Goal: Task Accomplishment & Management: Complete application form

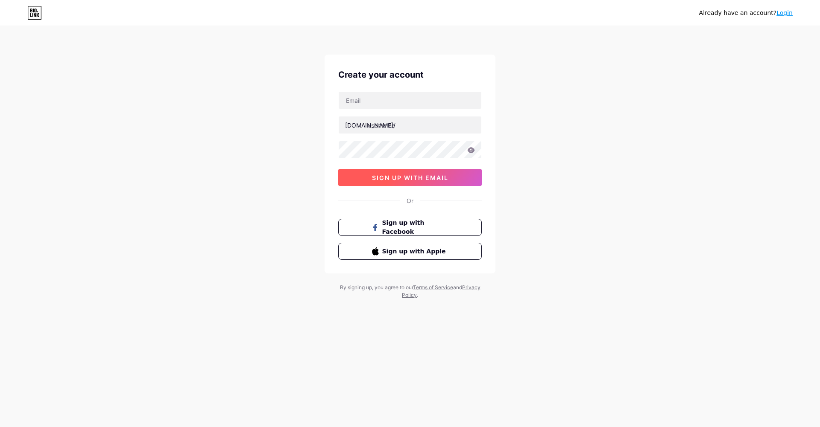
click at [399, 178] on span "sign up with email" at bounding box center [410, 177] width 76 height 7
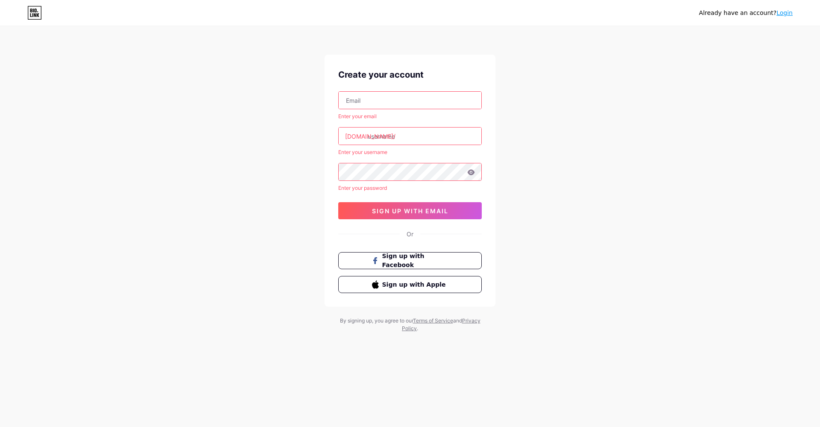
click at [411, 134] on input "text" at bounding box center [410, 136] width 143 height 17
click at [403, 102] on input "text" at bounding box center [410, 100] width 143 height 17
paste input "[EMAIL_ADDRESS][DOMAIN_NAME]"
type input "[EMAIL_ADDRESS][DOMAIN_NAME]"
click at [407, 134] on input "text" at bounding box center [410, 136] width 143 height 17
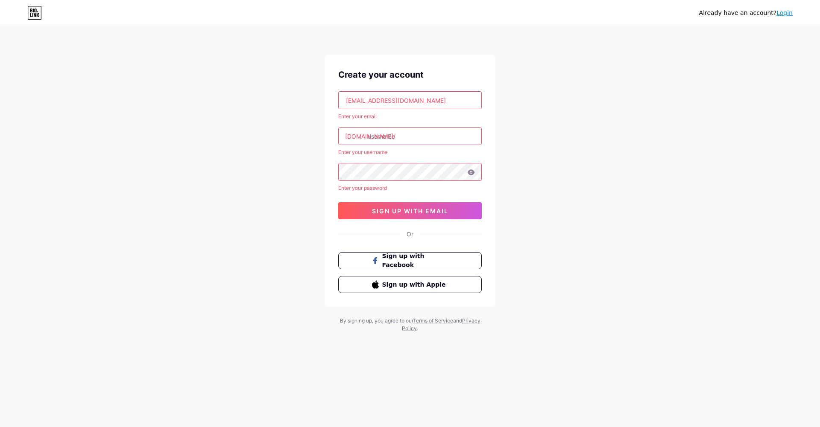
paste input "[DOMAIN_NAME]"
type input "[EMAIL_ADDRESS][DOMAIN_NAME]"
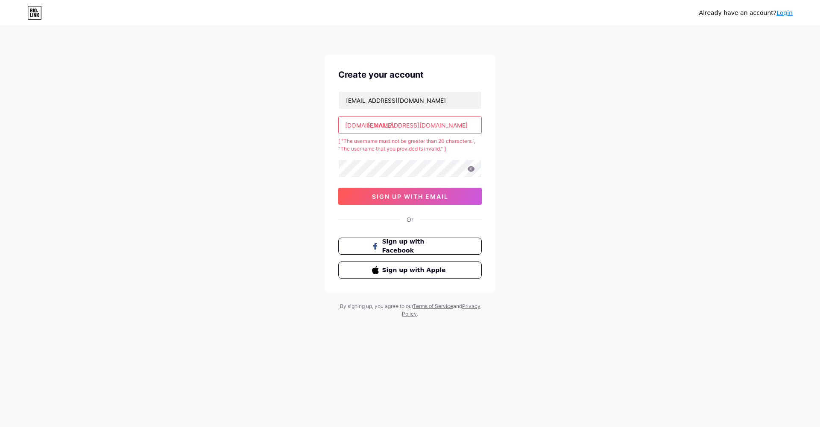
drag, startPoint x: 438, startPoint y: 128, endPoint x: 501, endPoint y: 120, distance: 63.7
click at [501, 120] on div "Already have an account? Login Create your account [EMAIL_ADDRESS][DOMAIN_NAME]…" at bounding box center [410, 172] width 820 height 345
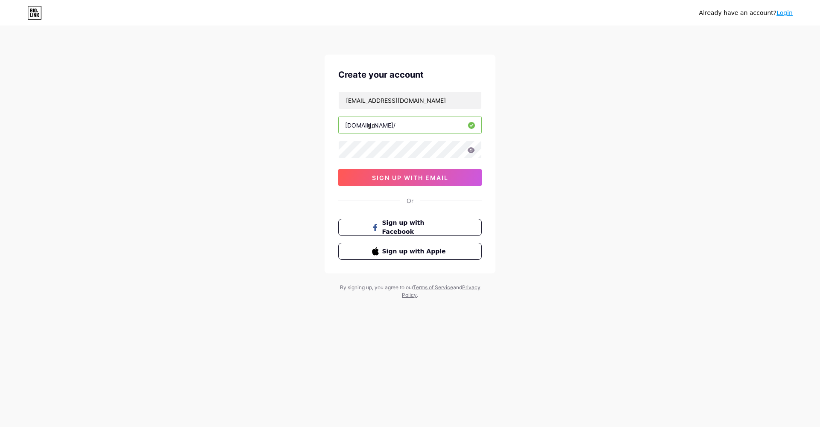
type input "g"
paste input "[DOMAIN_NAME]"
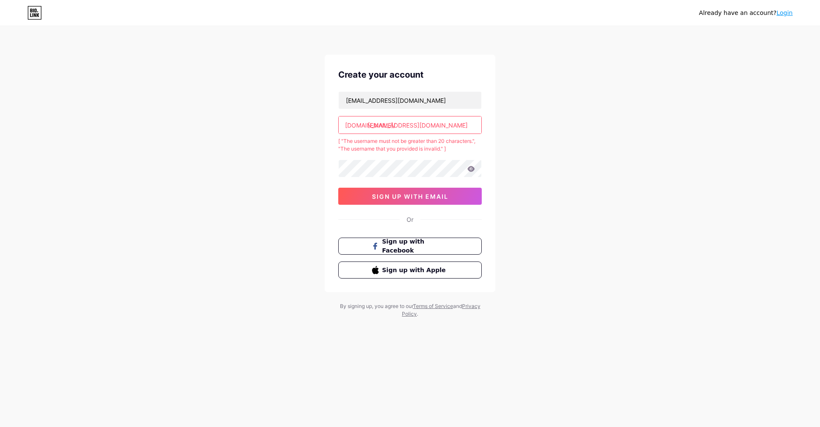
click at [434, 121] on input "[EMAIL_ADDRESS][DOMAIN_NAME]" at bounding box center [410, 125] width 143 height 17
click at [430, 123] on input "[EMAIL_ADDRESS][DOMAIN_NAME]" at bounding box center [410, 125] width 143 height 17
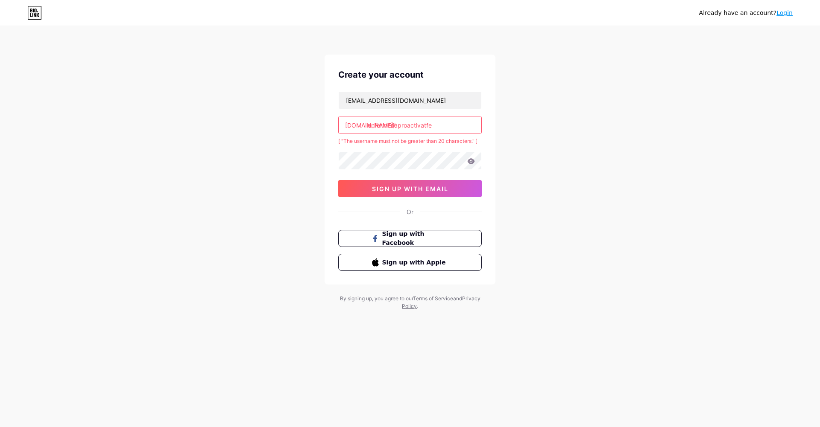
click at [430, 126] on input "enfermeriaproactivatfe" at bounding box center [410, 125] width 143 height 17
drag, startPoint x: 443, startPoint y: 126, endPoint x: 418, endPoint y: 127, distance: 25.2
click at [418, 127] on input "enfermeriaproactivatfe" at bounding box center [410, 125] width 143 height 17
click at [400, 126] on input "enfermeriaproactivatfe" at bounding box center [410, 125] width 143 height 17
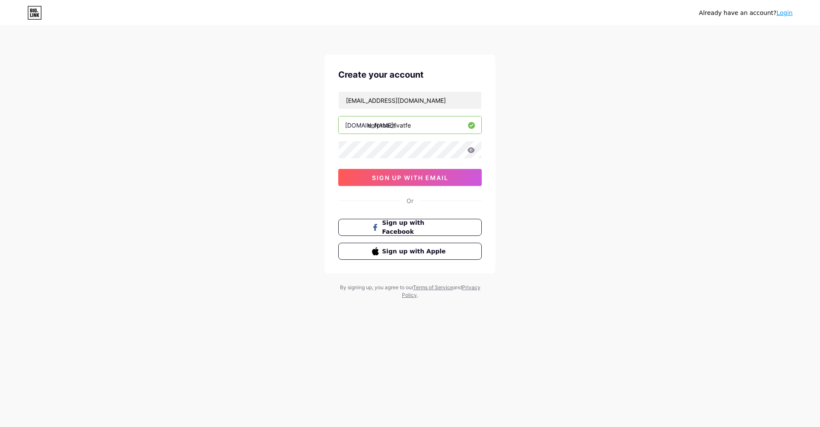
type input "enfproactivatfe"
click at [473, 152] on icon at bounding box center [470, 150] width 7 height 6
click at [383, 179] on span "sign up with email" at bounding box center [410, 177] width 76 height 7
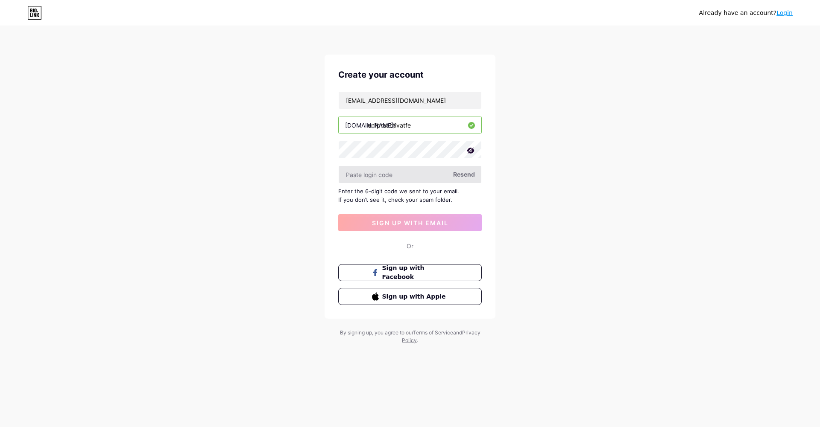
click at [393, 175] on input "text" at bounding box center [410, 174] width 143 height 17
paste input "545528"
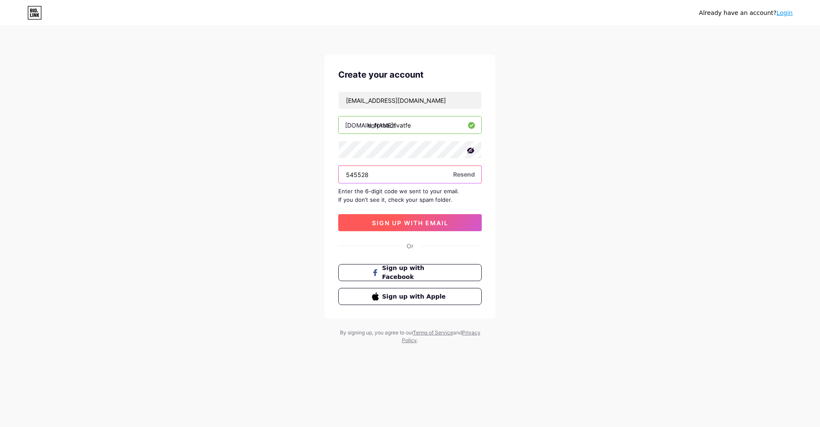
type input "545528"
click at [376, 215] on button "sign up with email" at bounding box center [409, 222] width 143 height 17
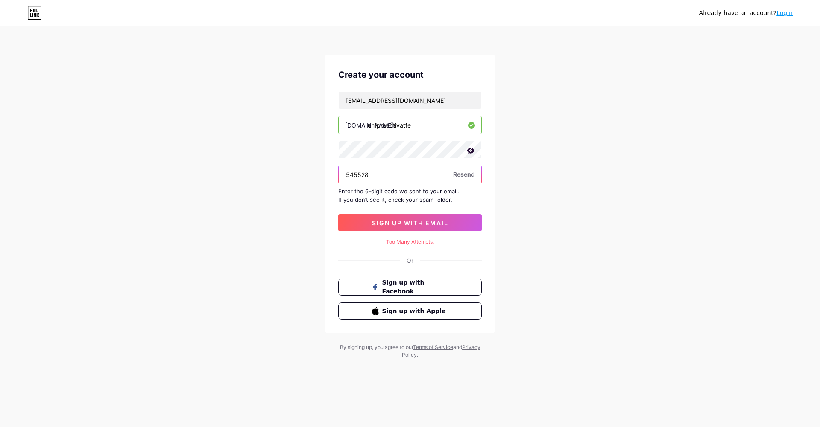
click at [405, 175] on input "545528" at bounding box center [410, 174] width 143 height 17
click at [397, 224] on span "sign up with email" at bounding box center [410, 222] width 76 height 7
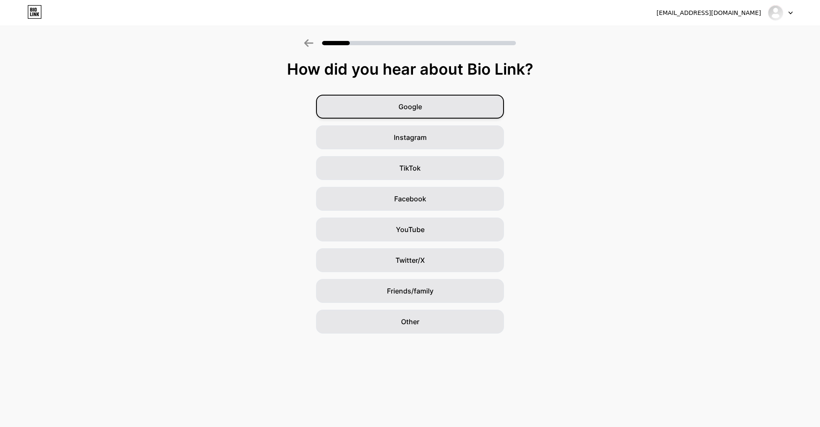
click at [400, 100] on div "Google" at bounding box center [410, 107] width 188 height 24
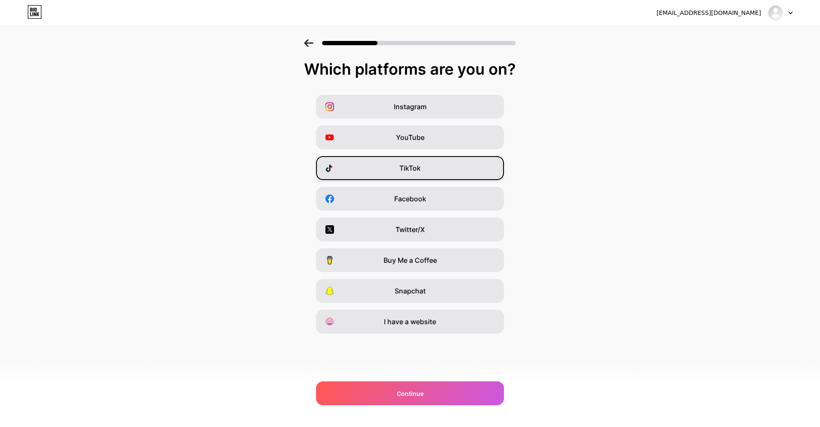
click at [441, 175] on div "TikTok" at bounding box center [410, 168] width 188 height 24
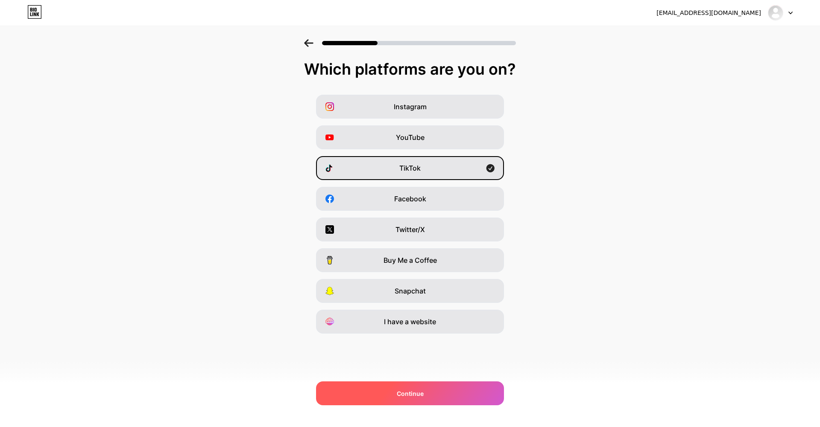
click at [369, 394] on div "Continue" at bounding box center [410, 394] width 188 height 24
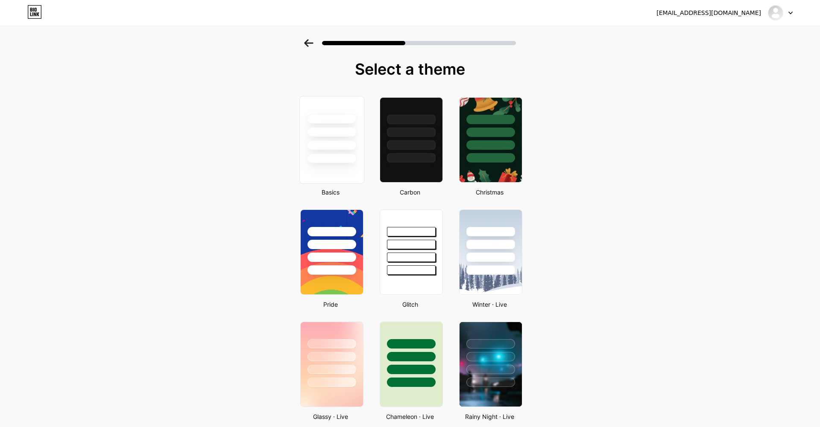
click at [350, 150] on div at bounding box center [332, 129] width 64 height 67
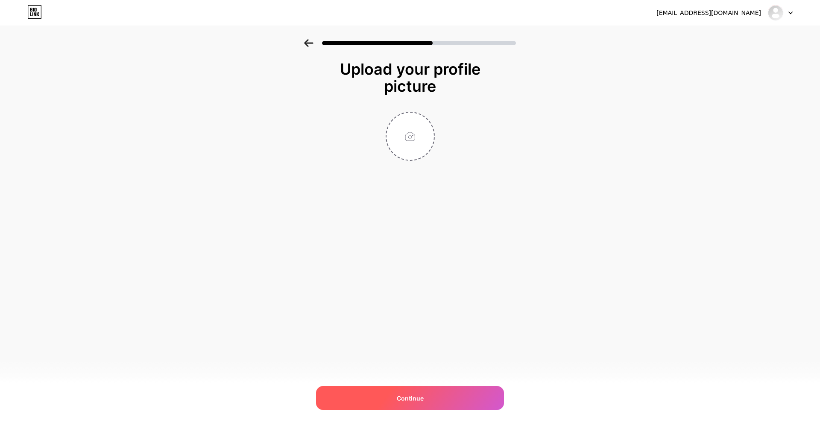
click at [431, 389] on div "Continue" at bounding box center [410, 398] width 188 height 24
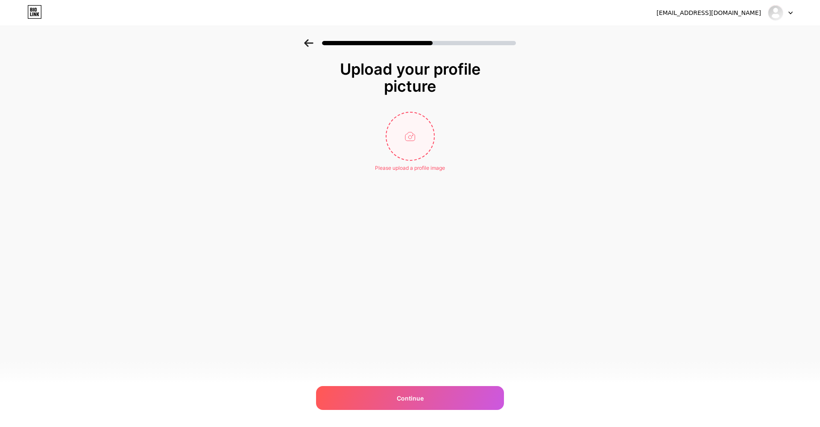
click at [408, 154] on input "file" at bounding box center [409, 136] width 47 height 47
click at [379, 392] on div "Continue" at bounding box center [410, 398] width 188 height 24
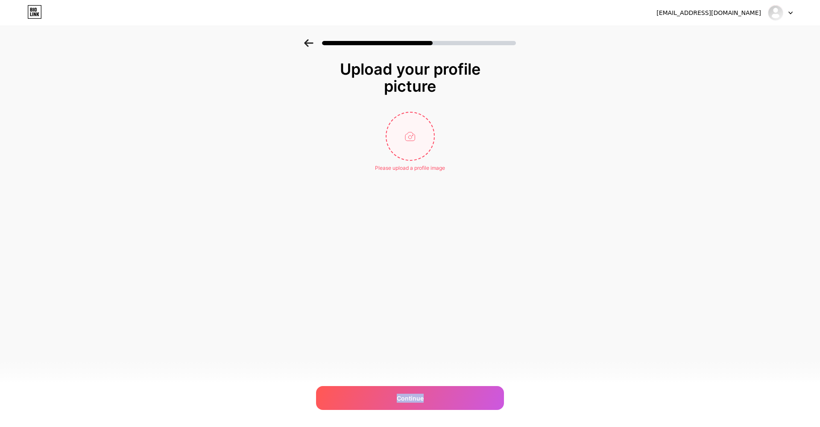
click at [405, 141] on input "file" at bounding box center [409, 136] width 47 height 47
type input "C:\fakepath\Adelantamos.zip"
click at [412, 147] on input "file" at bounding box center [409, 136] width 47 height 47
click at [415, 117] on input "file" at bounding box center [409, 136] width 47 height 47
click at [403, 123] on input "file" at bounding box center [409, 136] width 47 height 47
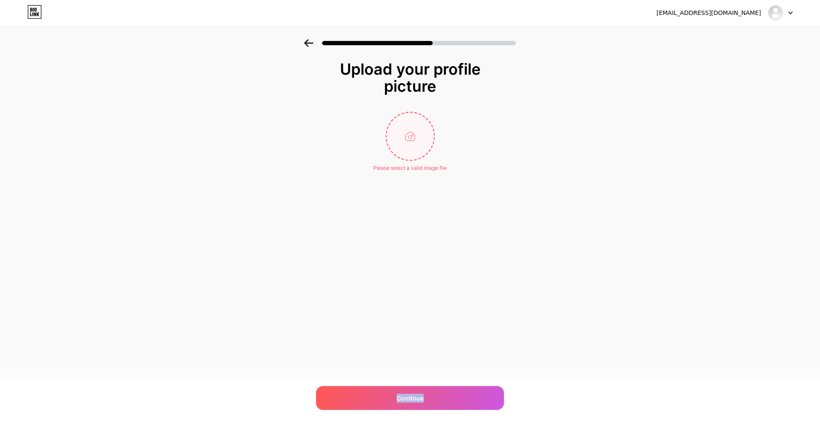
type input "C:\fakepath\5.png"
click at [430, 120] on circle at bounding box center [429, 118] width 9 height 9
click at [412, 134] on input "file" at bounding box center [409, 136] width 47 height 47
type input "C:\fakepath\1.png"
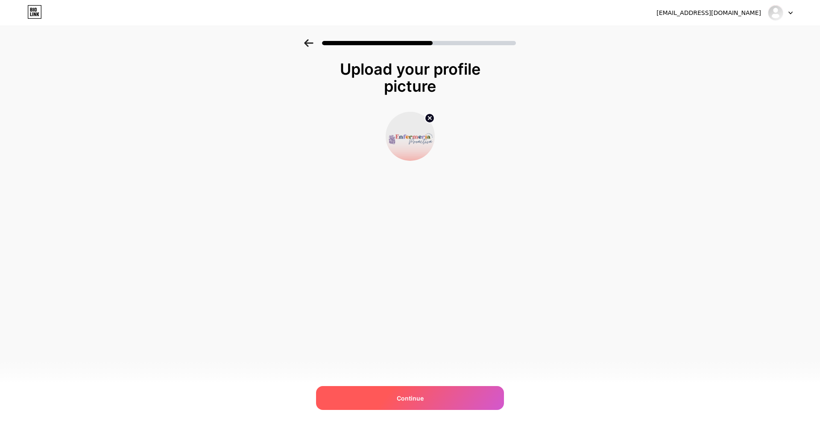
click at [404, 391] on div "Continue" at bounding box center [410, 398] width 188 height 24
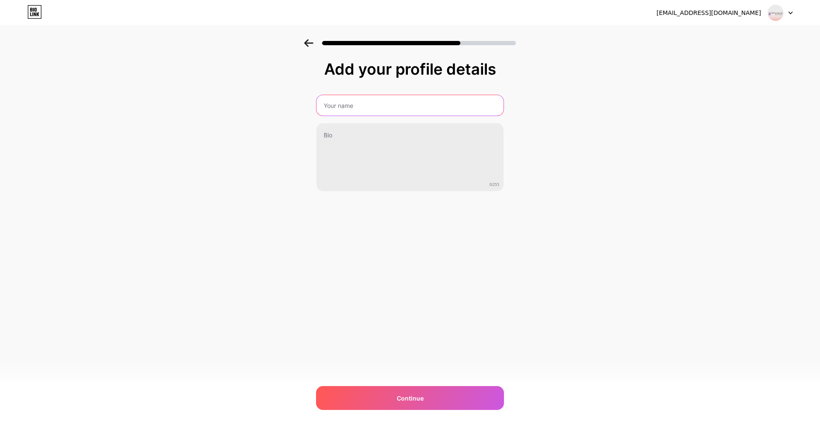
click at [409, 105] on input "text" at bounding box center [409, 105] width 187 height 20
type input "Enfermer proactive"
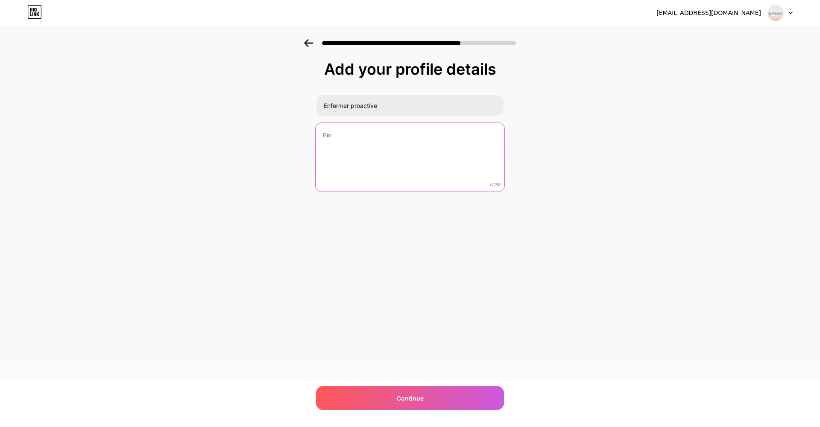
type textarea "D"
type textarea "d"
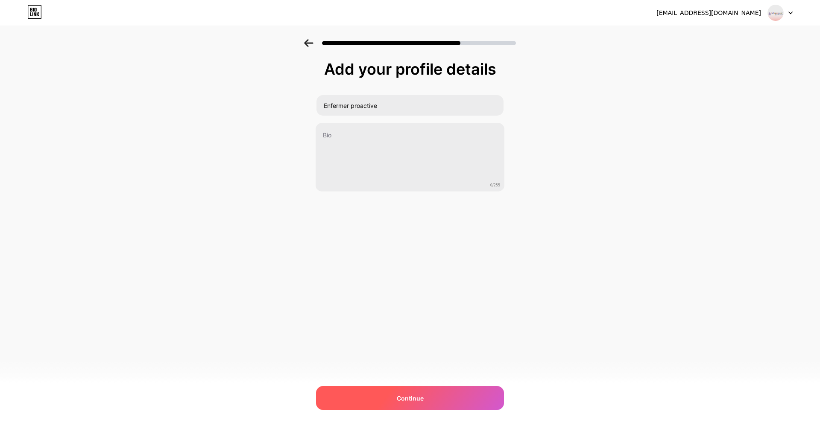
click at [413, 407] on div "Continue" at bounding box center [410, 398] width 188 height 24
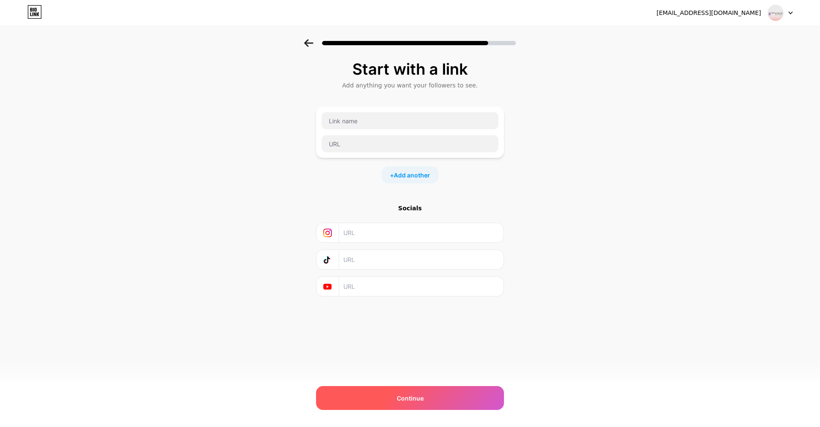
click at [379, 394] on div "Continue" at bounding box center [410, 398] width 188 height 24
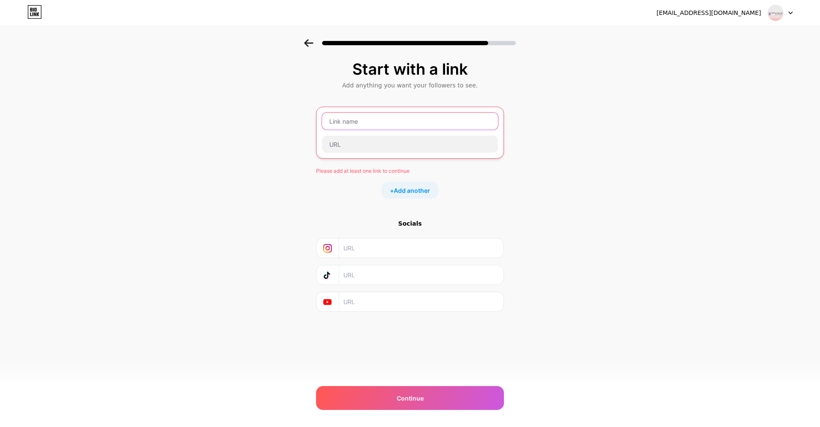
click at [348, 113] on input "text" at bounding box center [410, 121] width 176 height 17
type input "Enfermer proactive"
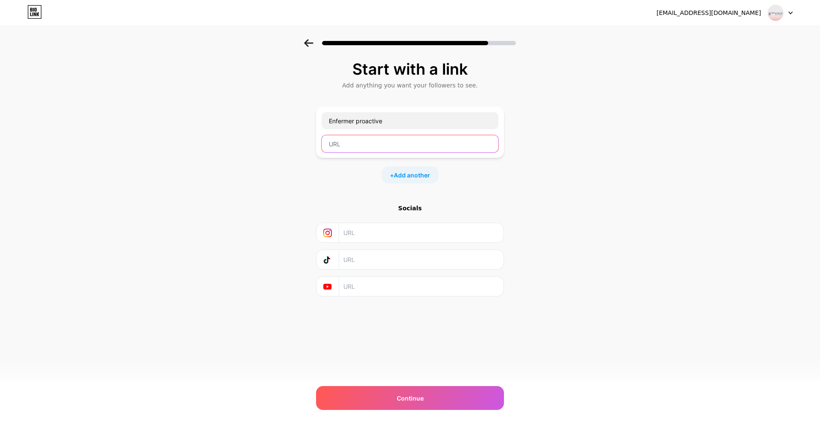
click at [406, 151] on input "text" at bounding box center [409, 143] width 177 height 17
click at [425, 383] on div "[EMAIL_ADDRESS][DOMAIN_NAME] Logout Link Copied Start with a link Add anything …" at bounding box center [410, 213] width 820 height 427
click at [412, 411] on div "[EMAIL_ADDRESS][DOMAIN_NAME] Logout Link Copied Start with a link Add anything …" at bounding box center [410, 213] width 820 height 427
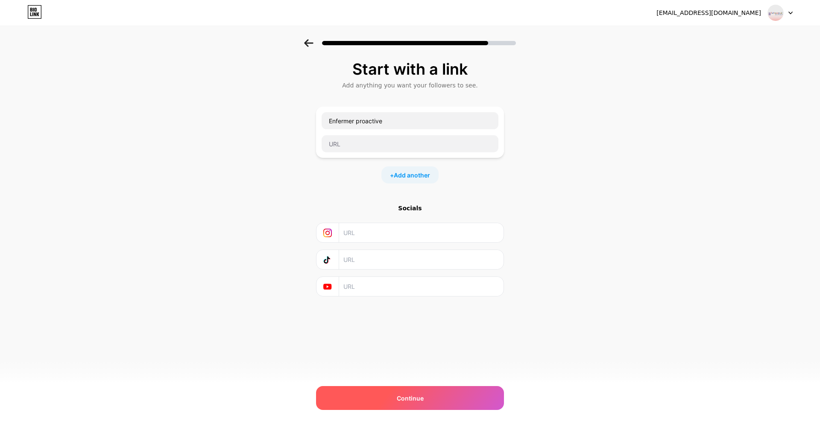
click at [419, 402] on span "Continue" at bounding box center [410, 398] width 27 height 9
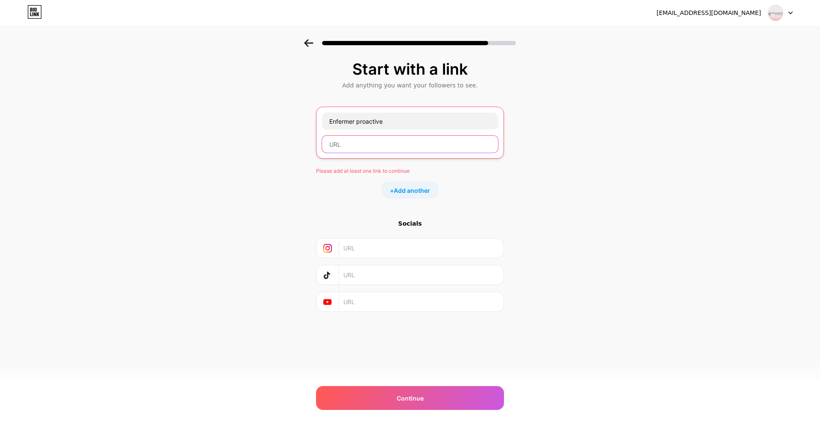
click at [419, 150] on input "text" at bounding box center [410, 144] width 176 height 17
